Goal: Task Accomplishment & Management: Manage account settings

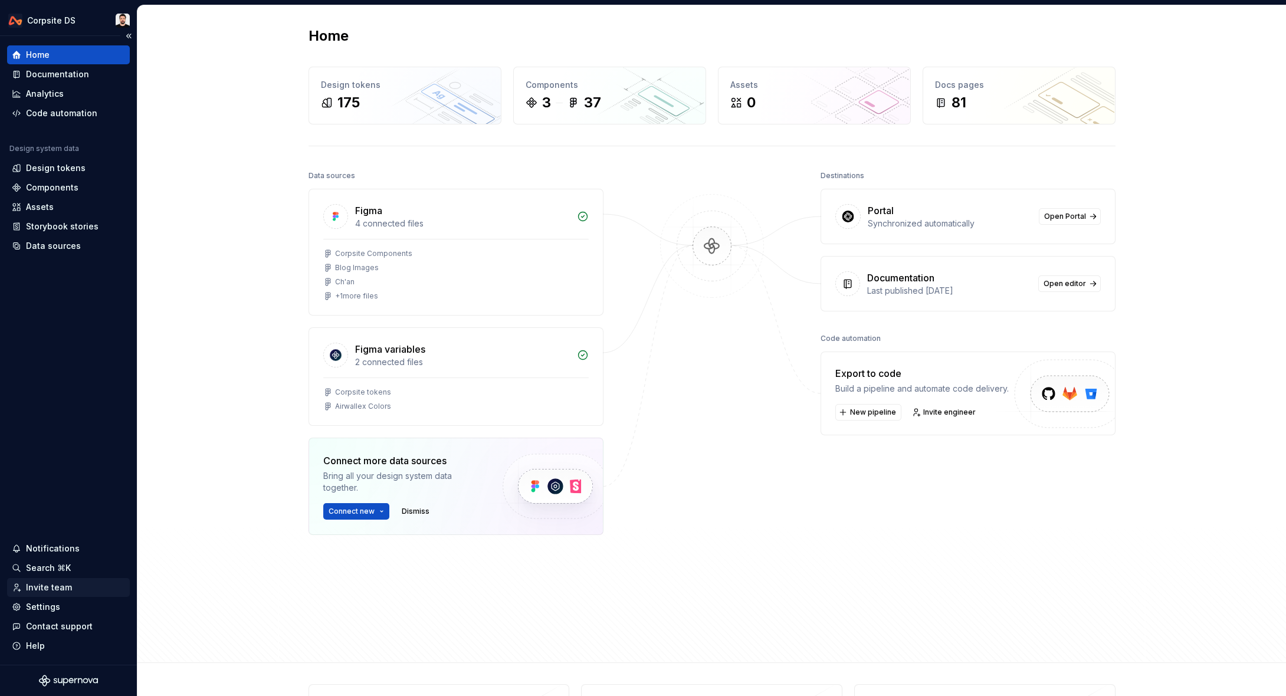
click at [58, 588] on div "Invite team" at bounding box center [49, 588] width 46 height 12
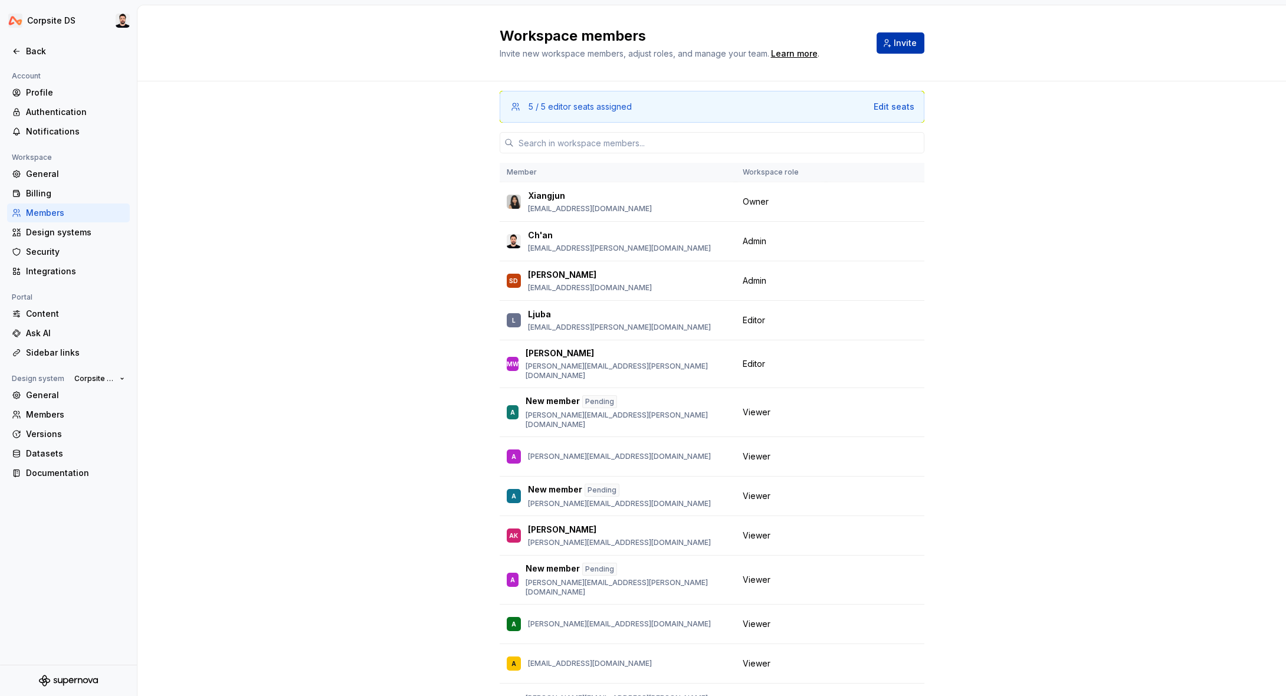
click at [914, 45] on span "Invite" at bounding box center [905, 43] width 23 height 12
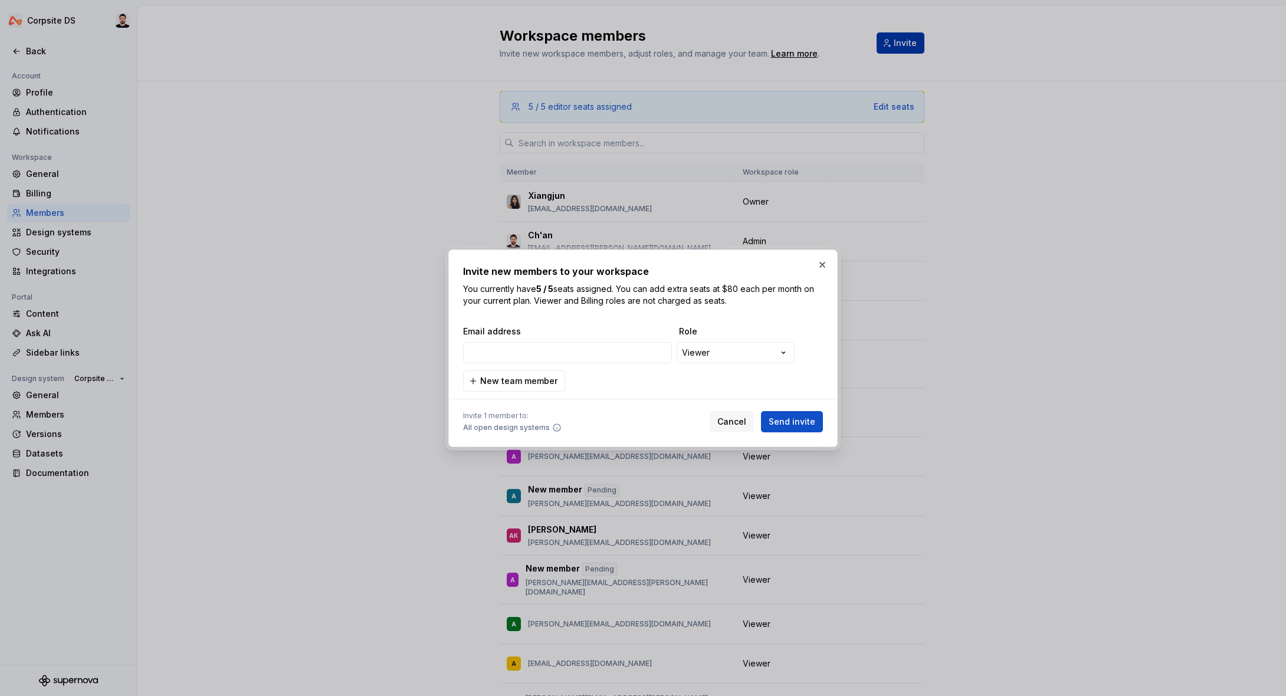
type input "[EMAIL_ADDRESS][DOMAIN_NAME]"
click at [803, 426] on span "Send invite" at bounding box center [792, 422] width 47 height 12
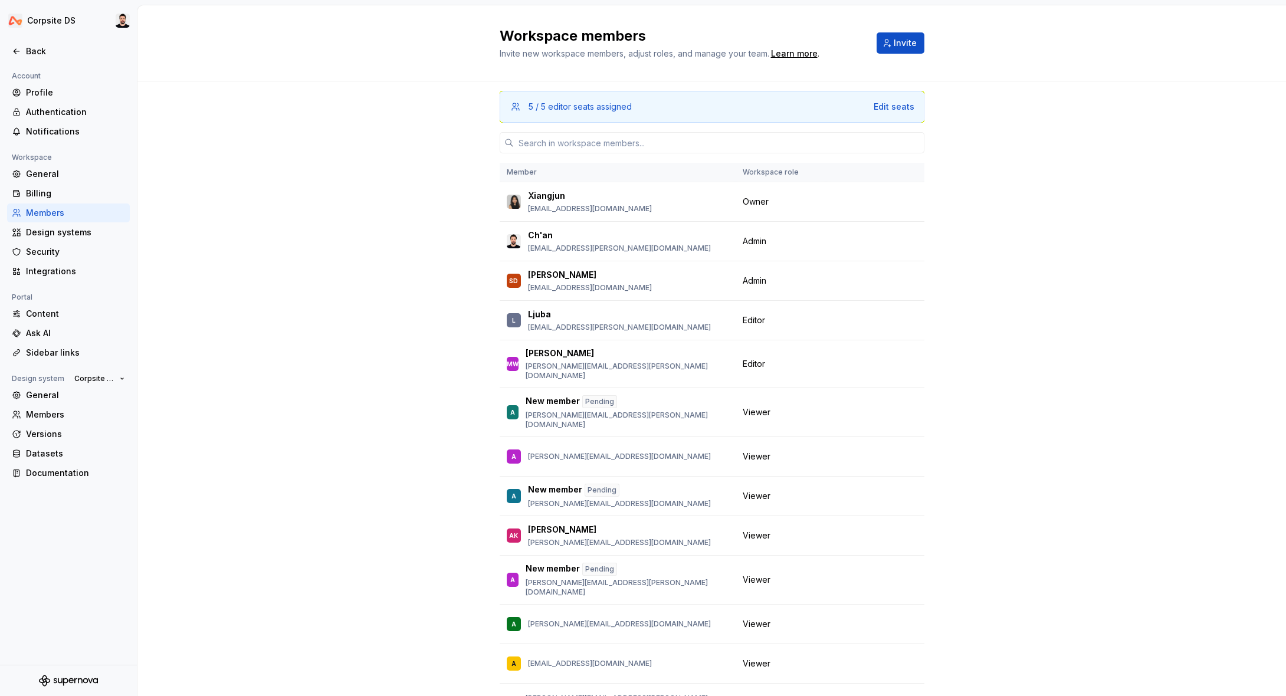
click at [434, 124] on div "5 / 5 editor seats assigned Edit seats Member Workspace role [PERSON_NAME] [PER…" at bounding box center [711, 426] width 1148 height 691
click at [1102, 198] on div "5 / 5 editor seats assigned Edit seats Member Workspace role [PERSON_NAME] [PER…" at bounding box center [711, 426] width 1148 height 691
